Goal: Task Accomplishment & Management: Use online tool/utility

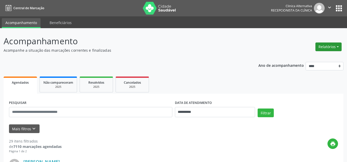
click at [324, 46] on button "Relatórios" at bounding box center [328, 47] width 26 height 9
click at [304, 59] on link "Agendamentos" at bounding box center [313, 57] width 55 height 7
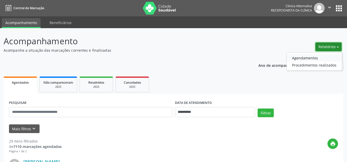
select select "*"
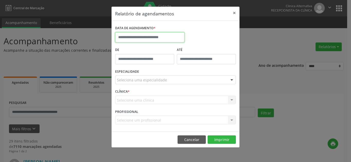
click at [156, 38] on input "text" at bounding box center [149, 37] width 69 height 10
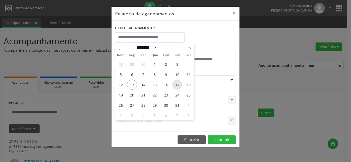
click at [175, 84] on span "17" at bounding box center [177, 85] width 10 height 10
type input "**********"
click at [175, 84] on span "17" at bounding box center [177, 85] width 10 height 10
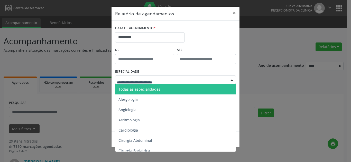
click at [145, 88] on span "Todas as especialidades" at bounding box center [139, 89] width 42 height 5
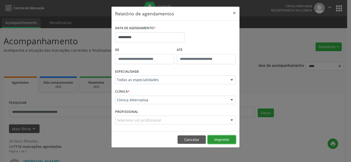
click at [221, 142] on button "Imprimir" at bounding box center [221, 140] width 28 height 9
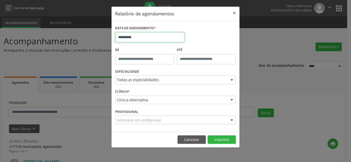
click at [148, 41] on body "**********" at bounding box center [175, 81] width 351 height 162
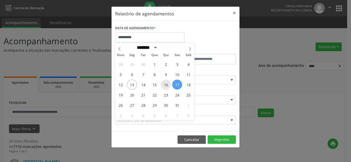
click at [165, 86] on span "16" at bounding box center [166, 85] width 10 height 10
type input "**********"
click at [165, 86] on span "16" at bounding box center [166, 85] width 10 height 10
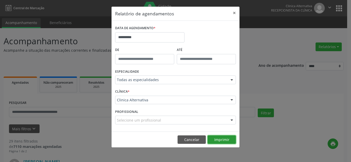
click at [226, 139] on button "Imprimir" at bounding box center [221, 140] width 28 height 9
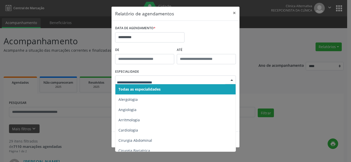
click at [148, 92] on span "Todas as especialidades" at bounding box center [175, 89] width 121 height 10
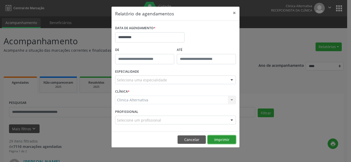
click at [223, 141] on button "Imprimir" at bounding box center [221, 140] width 28 height 9
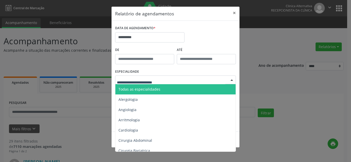
click at [142, 91] on span "Todas as especialidades" at bounding box center [139, 89] width 42 height 5
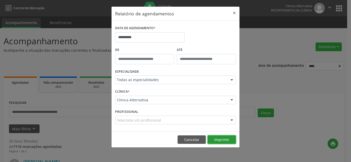
click at [230, 138] on button "Imprimir" at bounding box center [221, 140] width 28 height 9
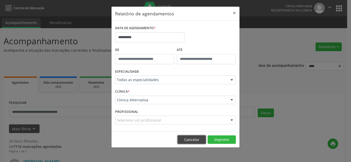
click at [192, 138] on button "Cancelar" at bounding box center [191, 140] width 28 height 9
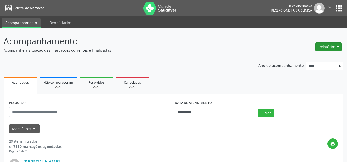
click at [341, 46] on button "Relatórios" at bounding box center [328, 47] width 26 height 9
click at [312, 59] on link "Agendamentos" at bounding box center [313, 57] width 55 height 7
select select "*"
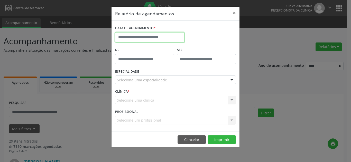
click at [141, 36] on input "text" at bounding box center [149, 37] width 69 height 10
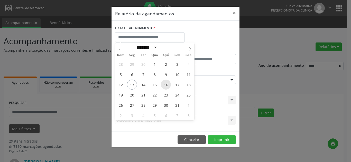
click at [167, 83] on span "16" at bounding box center [166, 85] width 10 height 10
type input "**********"
click at [167, 83] on span "16" at bounding box center [166, 85] width 10 height 10
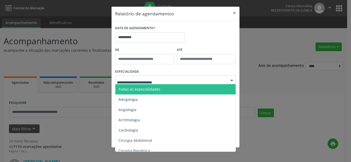
click at [155, 83] on div at bounding box center [175, 80] width 121 height 9
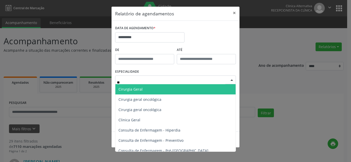
type input "***"
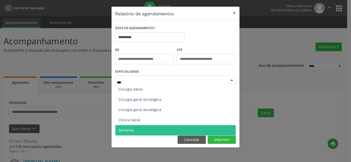
click at [145, 128] on span "Geriatria" at bounding box center [175, 130] width 120 height 10
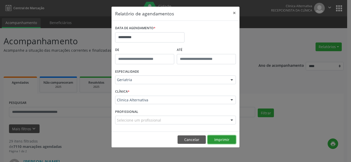
click at [219, 139] on button "Imprimir" at bounding box center [221, 140] width 28 height 9
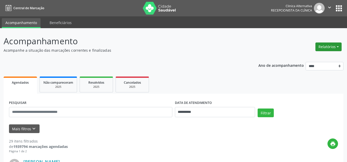
click at [325, 49] on button "Relatórios" at bounding box center [328, 47] width 26 height 9
click at [310, 57] on link "Agendamentos" at bounding box center [313, 57] width 55 height 7
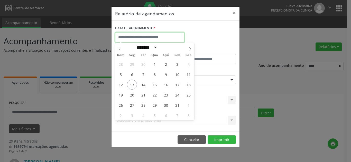
click at [145, 38] on input "text" at bounding box center [149, 37] width 69 height 10
click at [144, 86] on span "14" at bounding box center [143, 85] width 10 height 10
type input "**********"
drag, startPoint x: 145, startPoint y: 86, endPoint x: 145, endPoint y: 82, distance: 3.6
click at [145, 85] on span "14" at bounding box center [143, 85] width 10 height 10
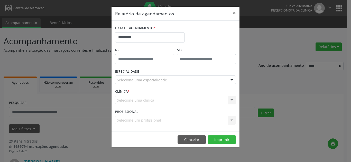
click at [145, 77] on div "Seleciona uma especialidade" at bounding box center [175, 80] width 121 height 9
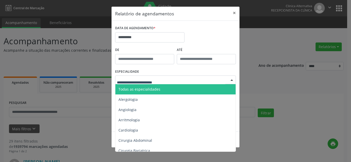
click at [142, 90] on span "Todas as especialidades" at bounding box center [139, 89] width 42 height 5
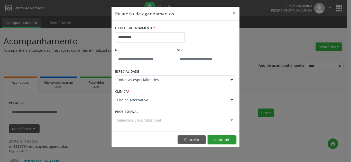
click at [217, 142] on button "Imprimir" at bounding box center [221, 140] width 28 height 9
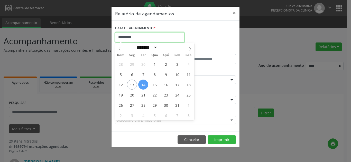
click at [147, 40] on input "**********" at bounding box center [149, 37] width 69 height 10
click at [143, 94] on span "21" at bounding box center [143, 95] width 10 height 10
type input "**********"
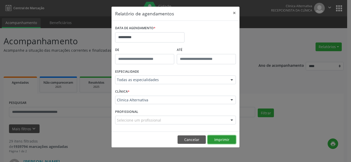
click at [227, 139] on button "Imprimir" at bounding box center [221, 140] width 28 height 9
